Goal: Task Accomplishment & Management: Use online tool/utility

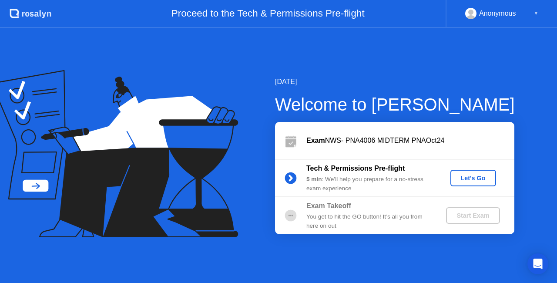
click at [465, 170] on button "Let's Go" at bounding box center [473, 178] width 46 height 17
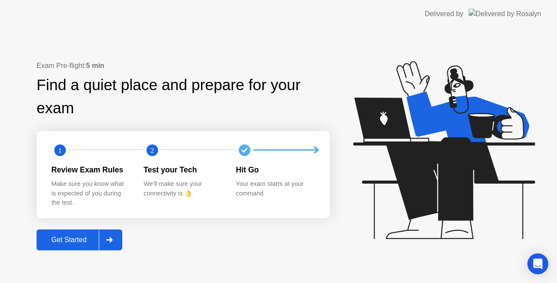
click at [119, 244] on div at bounding box center [109, 240] width 21 height 20
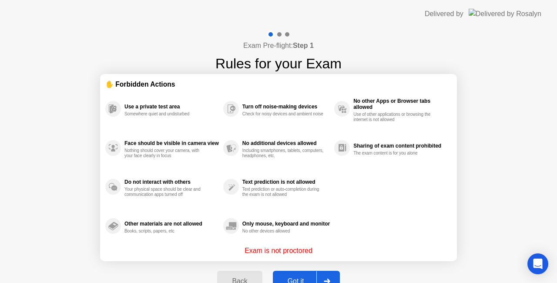
click at [305, 277] on div "Got it" at bounding box center [295, 281] width 41 height 8
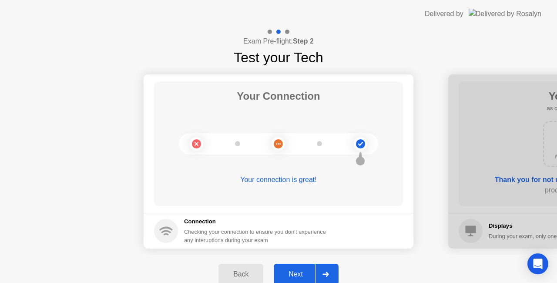
click at [308, 265] on button "Next" at bounding box center [306, 274] width 65 height 21
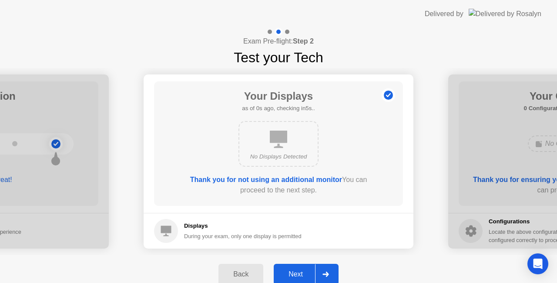
click at [308, 265] on button "Next" at bounding box center [306, 274] width 65 height 21
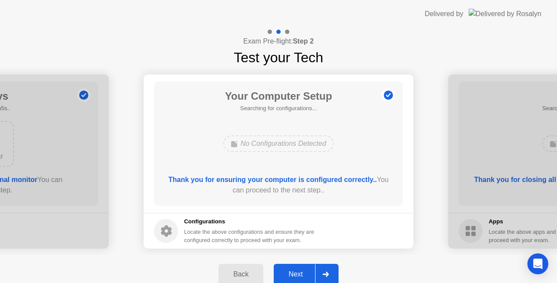
click at [308, 265] on button "Next" at bounding box center [306, 274] width 65 height 21
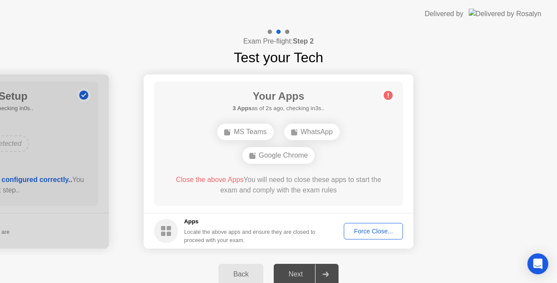
click at [362, 237] on button "Force Close..." at bounding box center [373, 231] width 59 height 17
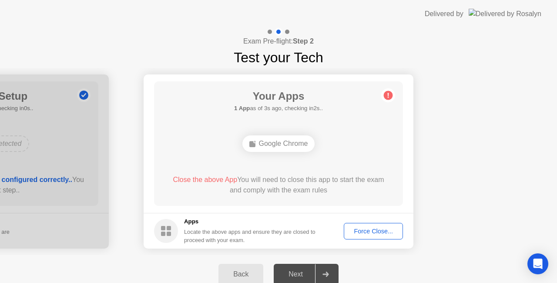
click at [365, 232] on div "Force Close..." at bounding box center [373, 231] width 53 height 7
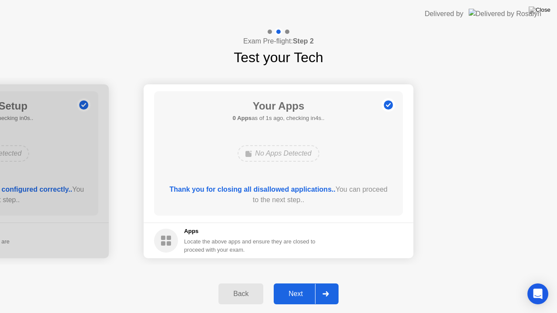
click at [298, 282] on div "Next" at bounding box center [295, 294] width 39 height 8
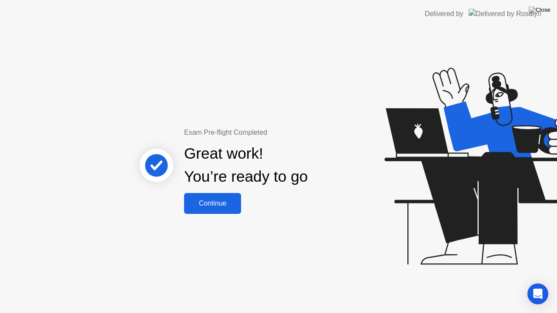
click at [228, 206] on div "Continue" at bounding box center [213, 204] width 52 height 8
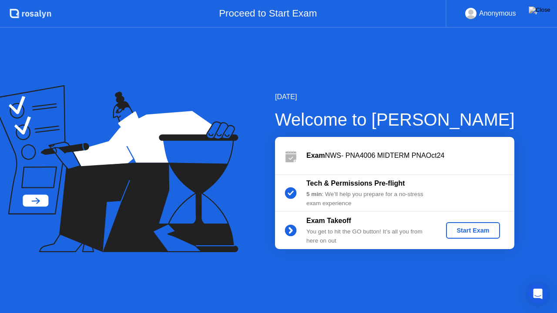
click at [469, 227] on div "Start Exam" at bounding box center [472, 230] width 47 height 7
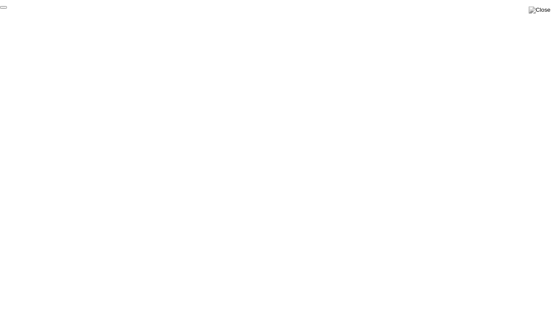
click div "End Proctoring Session"
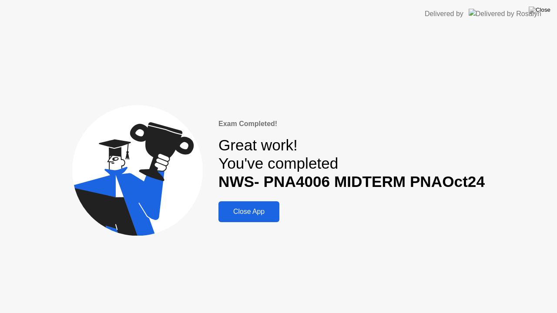
click at [260, 204] on button "Close App" at bounding box center [248, 211] width 61 height 21
